Goal: Check status: Check status

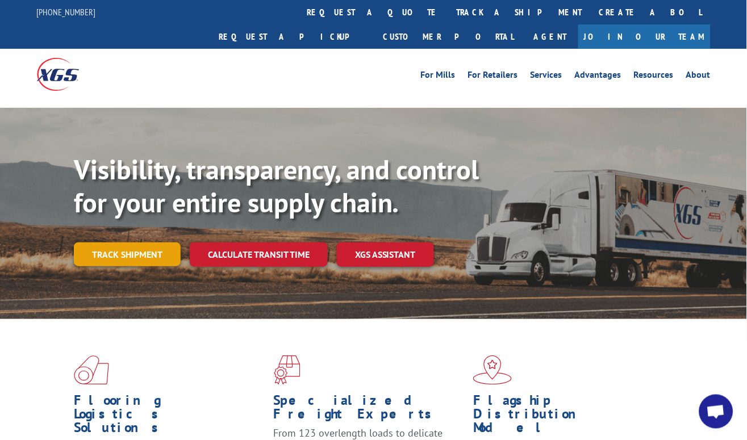
click at [144, 242] on link "Track shipment" at bounding box center [127, 254] width 107 height 24
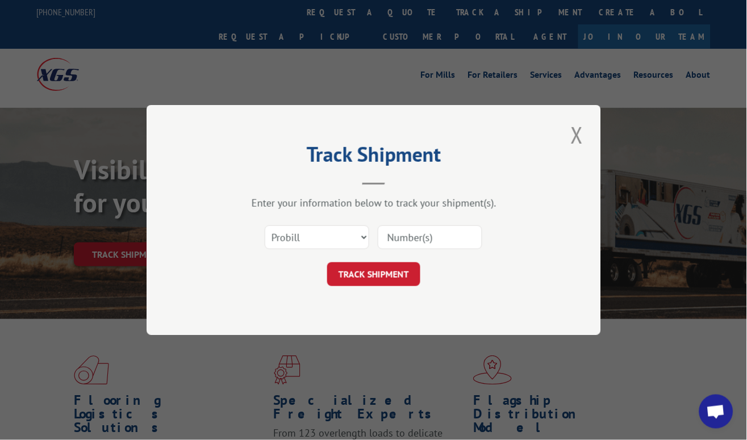
click at [438, 230] on input at bounding box center [430, 237] width 104 height 24
paste input "17155997"
type input "17155997"
click at [370, 275] on button "TRACK SHIPMENT" at bounding box center [373, 274] width 93 height 24
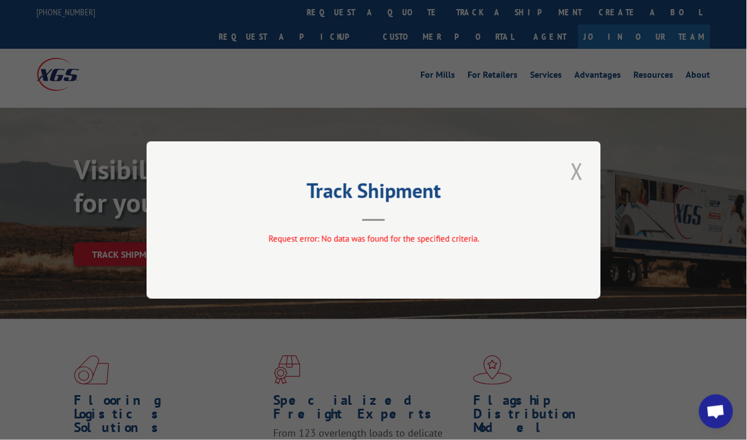
click at [582, 169] on button "Close modal" at bounding box center [576, 171] width 19 height 31
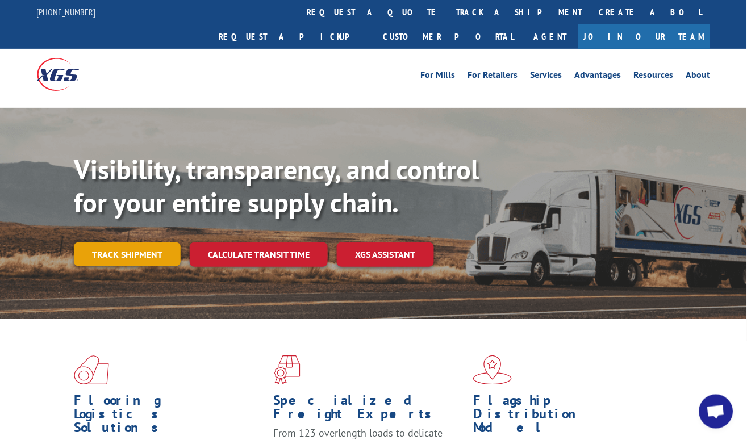
click at [160, 242] on link "Track shipment" at bounding box center [127, 254] width 107 height 24
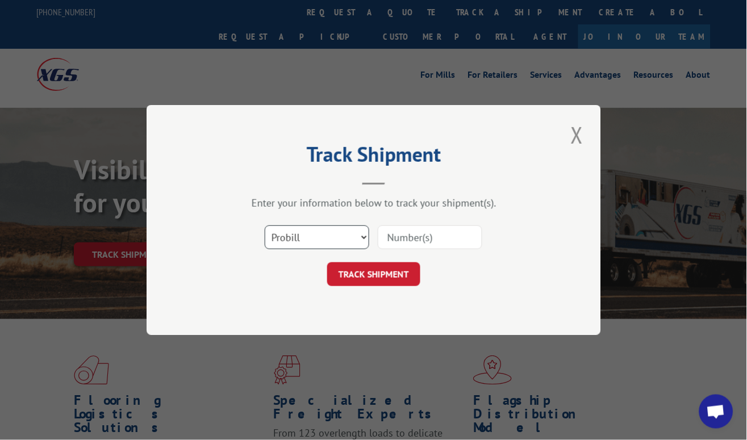
click at [307, 235] on select "Select category... Probill BOL PO" at bounding box center [317, 237] width 104 height 24
select select "bol"
click at [265, 225] on select "Select category... Probill BOL PO" at bounding box center [317, 237] width 104 height 24
click at [433, 227] on input at bounding box center [430, 237] width 104 height 24
paste input "4651267"
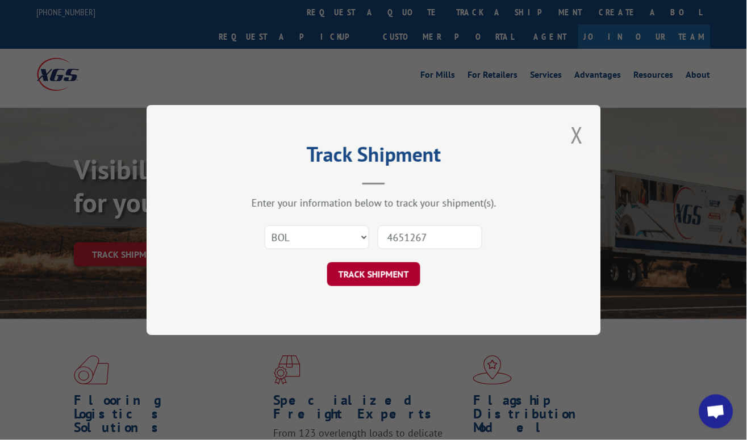
type input "4651267"
click at [389, 269] on button "TRACK SHIPMENT" at bounding box center [373, 274] width 93 height 24
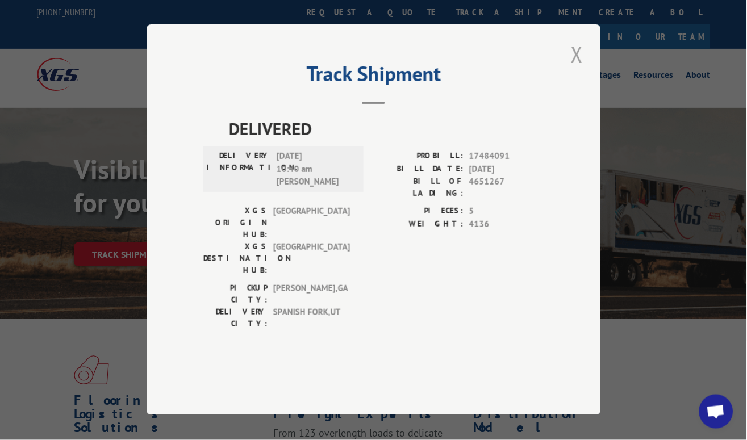
click at [580, 70] on button "Close modal" at bounding box center [576, 54] width 19 height 31
